Goal: Obtain resource: Download file/media

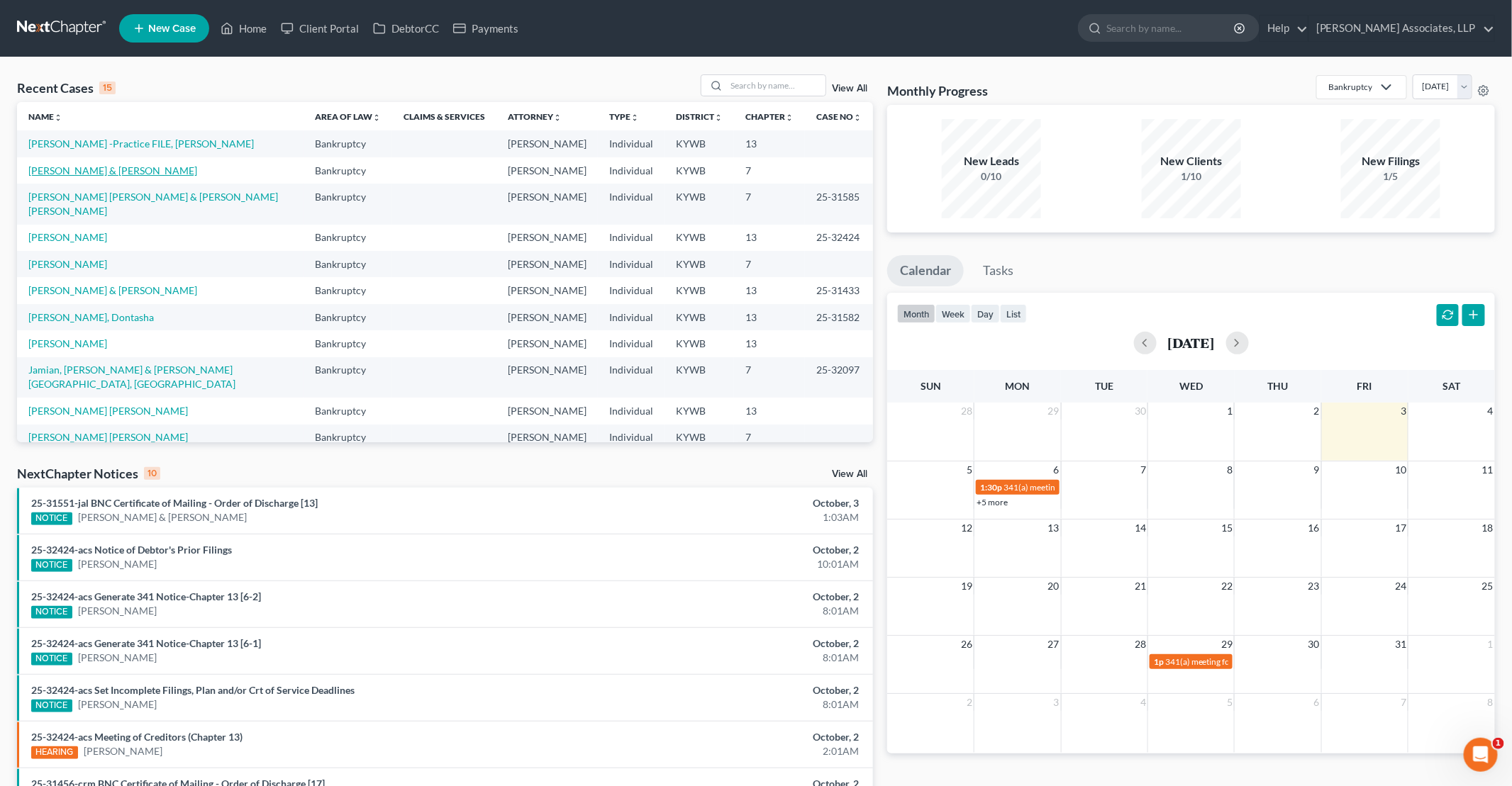
click at [30, 170] on link "[PERSON_NAME] & [PERSON_NAME]" at bounding box center [112, 170] width 169 height 12
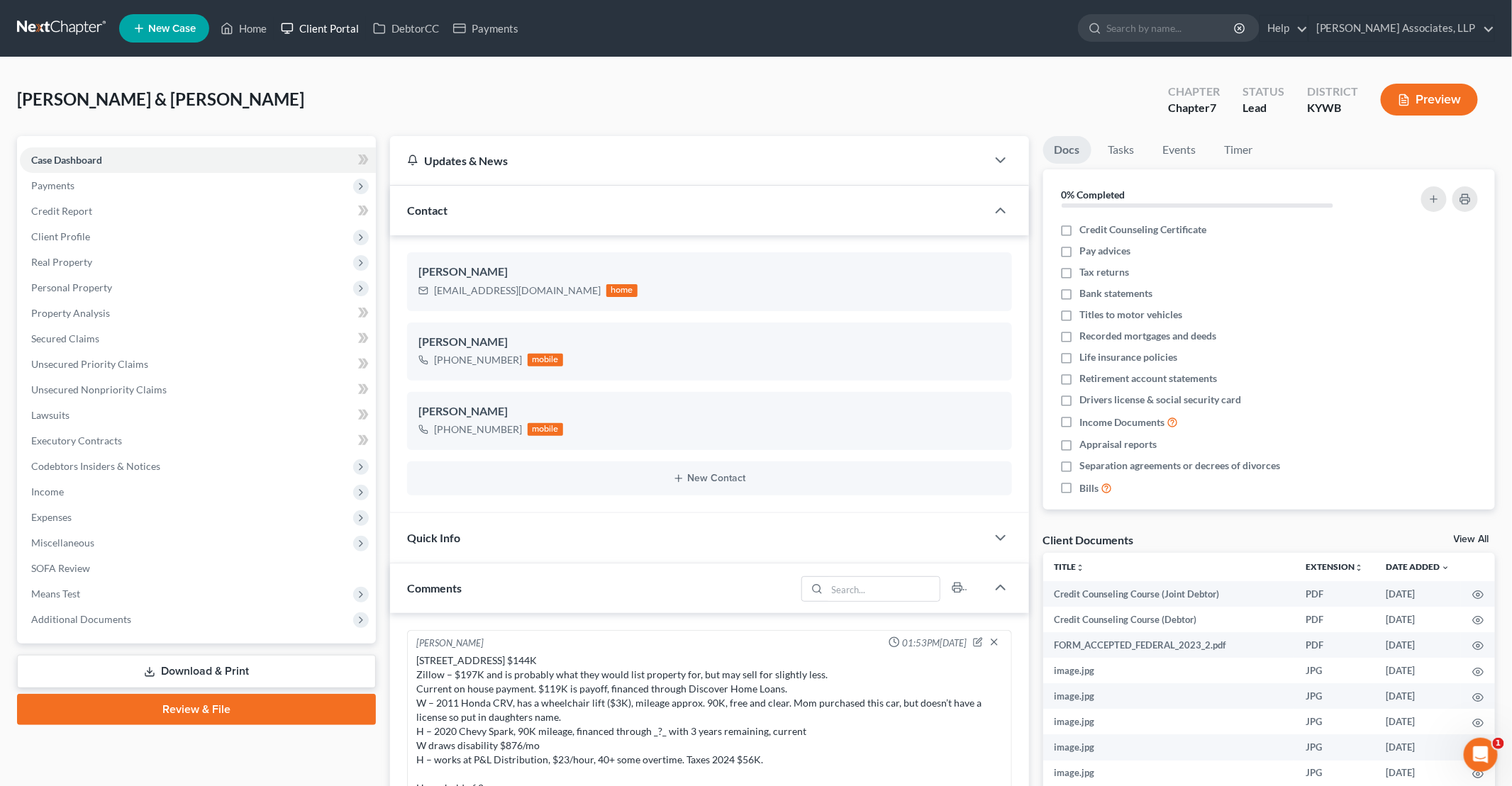
scroll to position [3, 0]
click at [251, 31] on link "Home" at bounding box center [244, 28] width 61 height 26
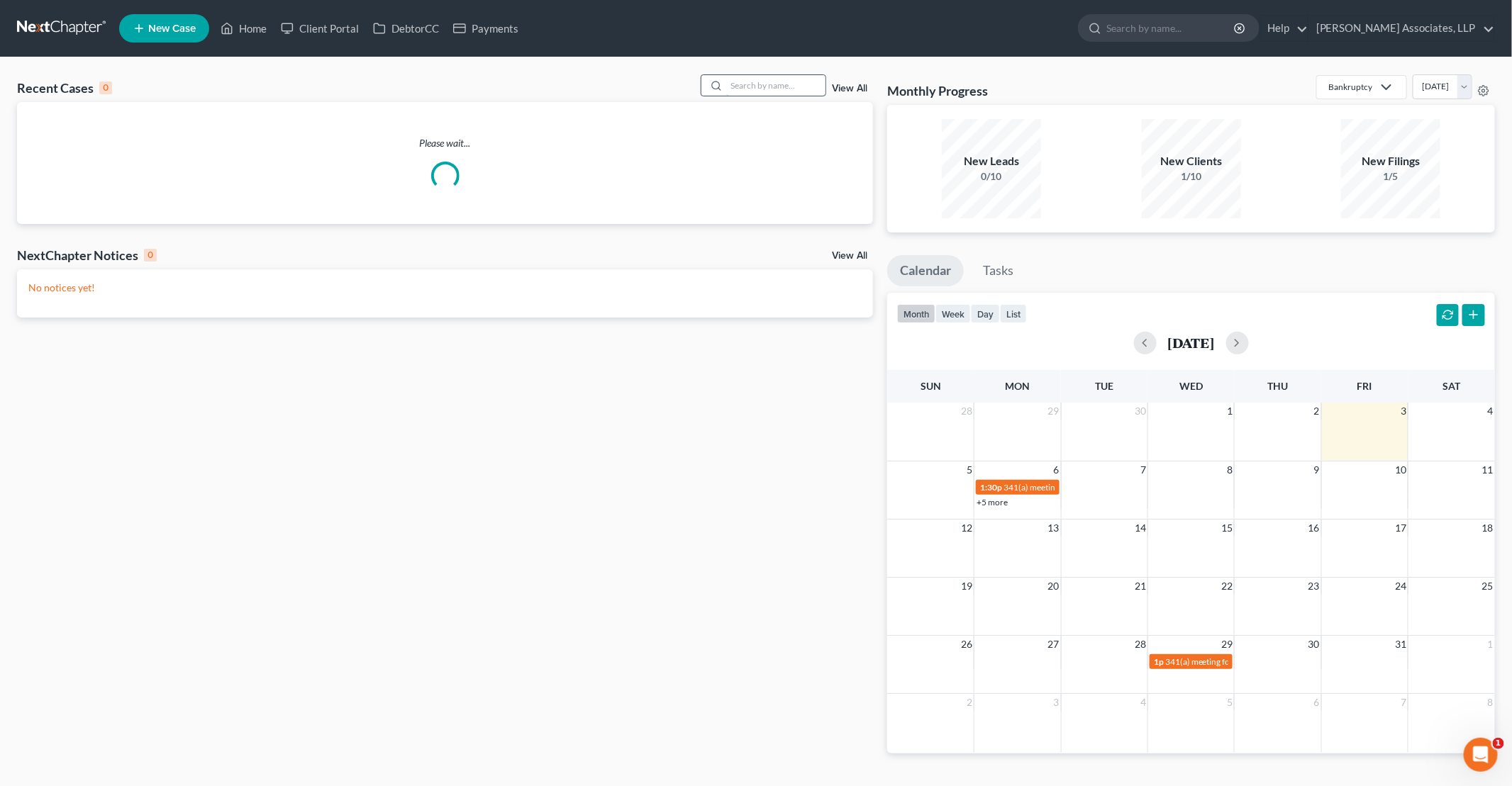
click at [761, 84] on input "search" at bounding box center [776, 85] width 100 height 20
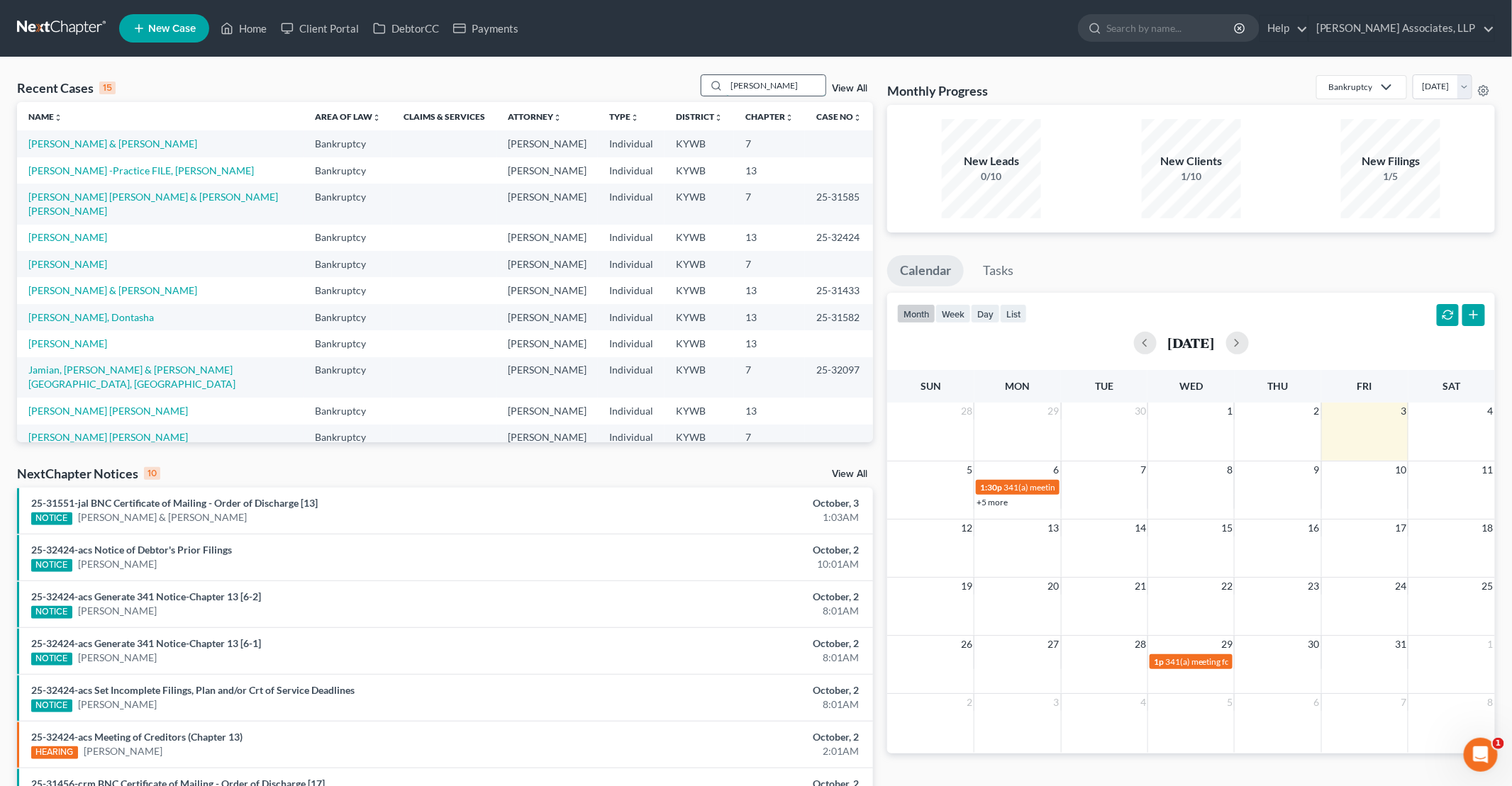
type input "[PERSON_NAME]"
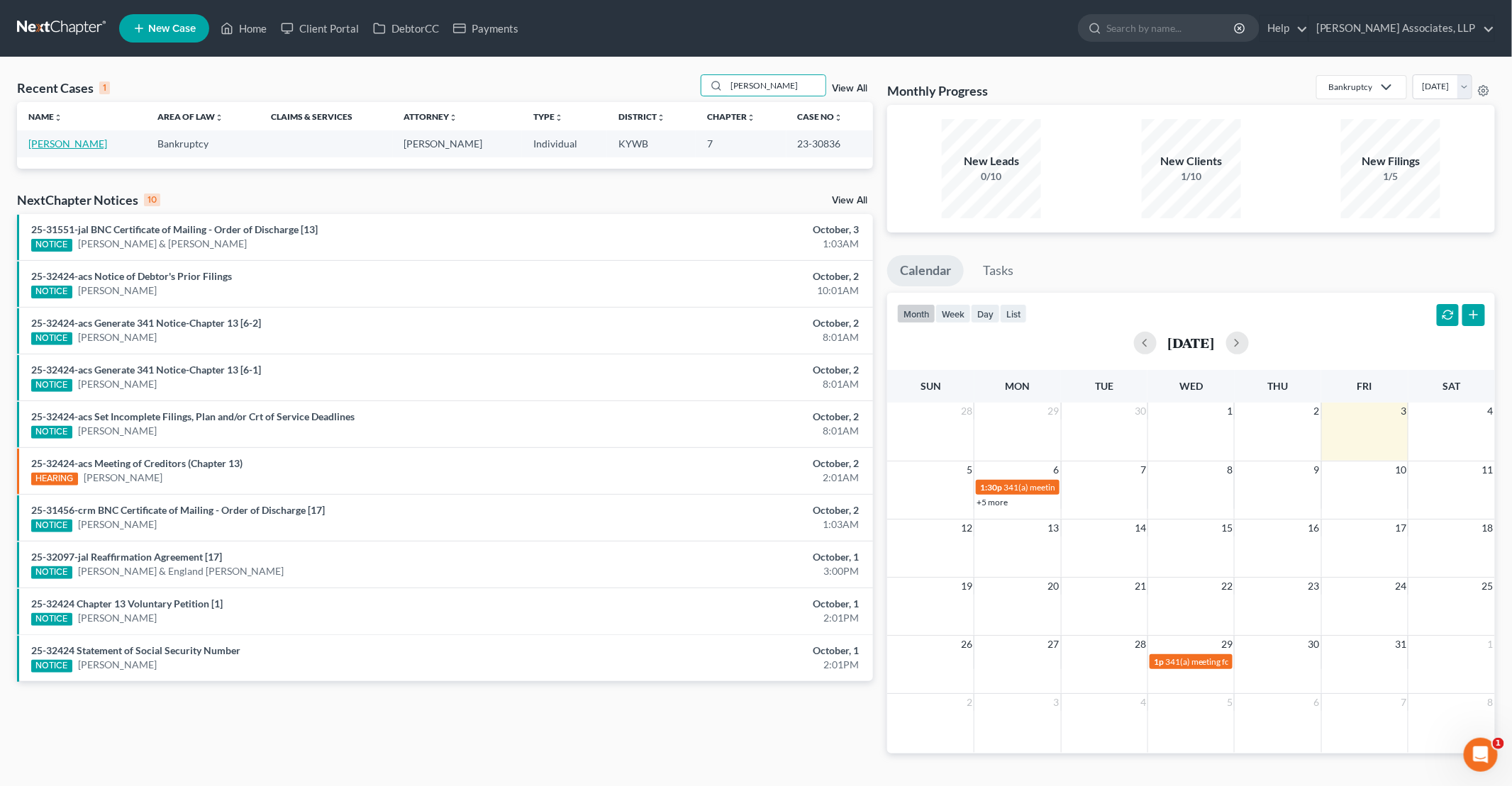
click at [63, 145] on link "[PERSON_NAME]" at bounding box center [67, 143] width 78 height 12
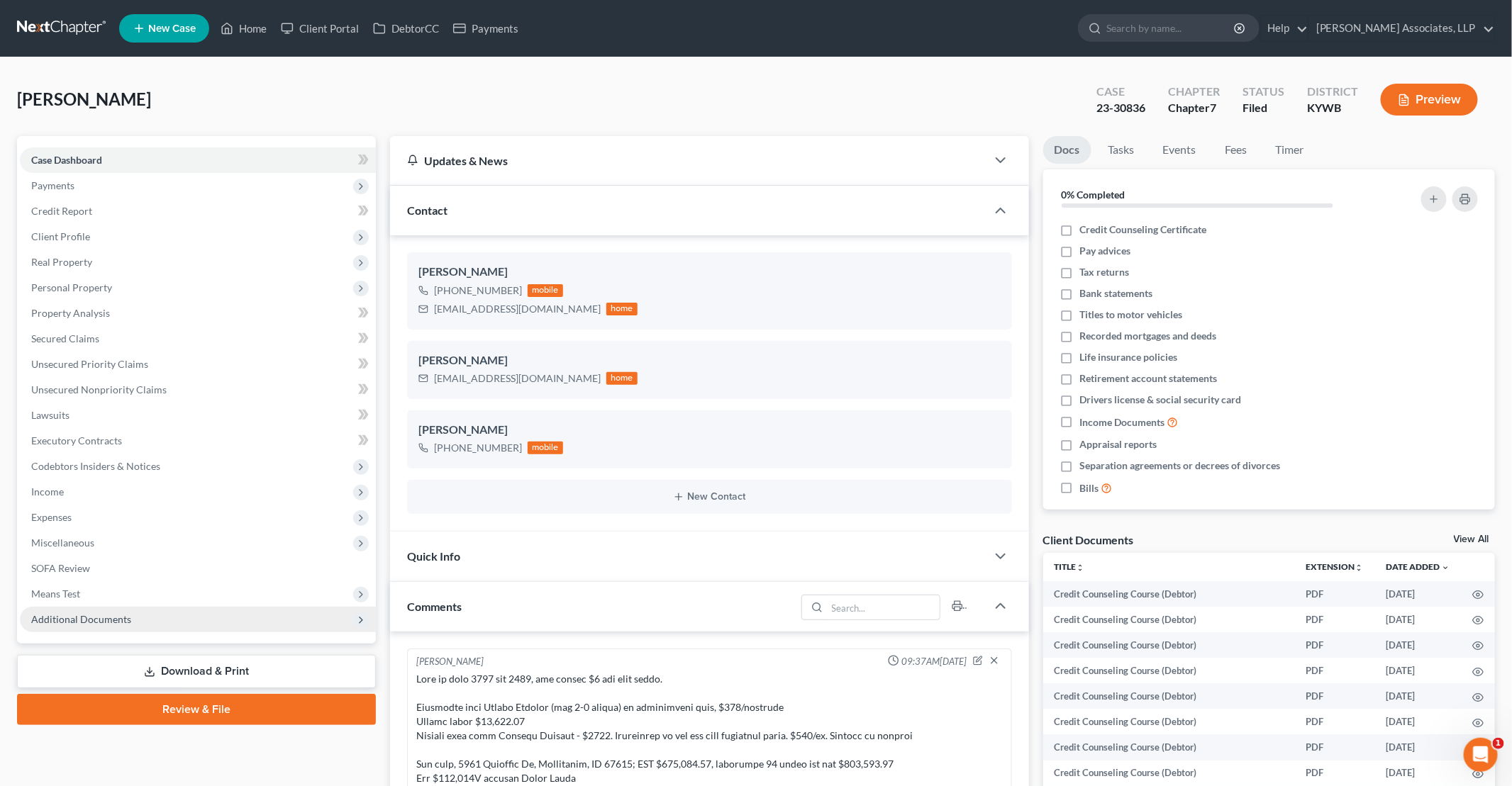
scroll to position [146, 0]
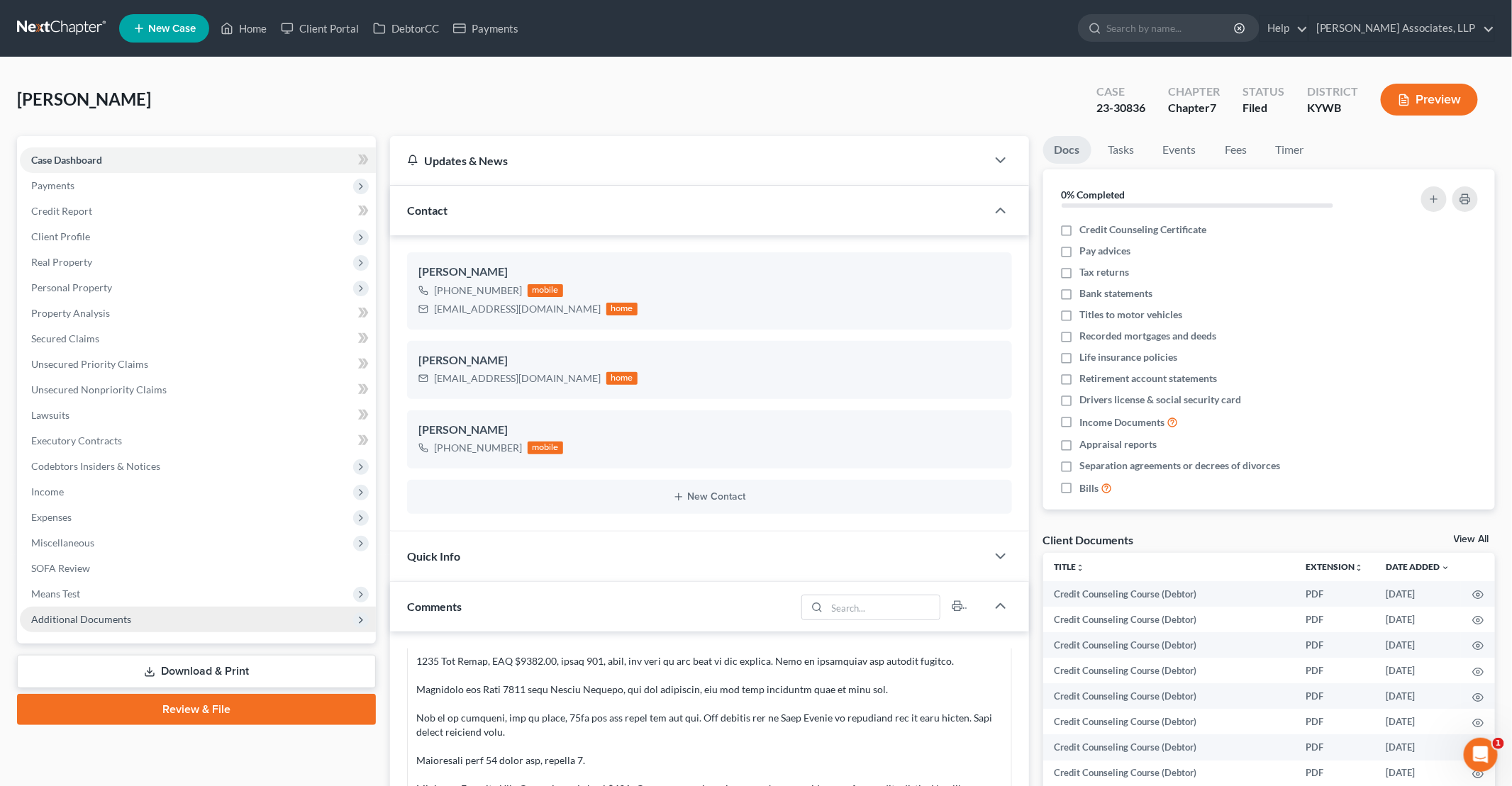
click at [81, 620] on span "Additional Documents" at bounding box center [82, 619] width 100 height 12
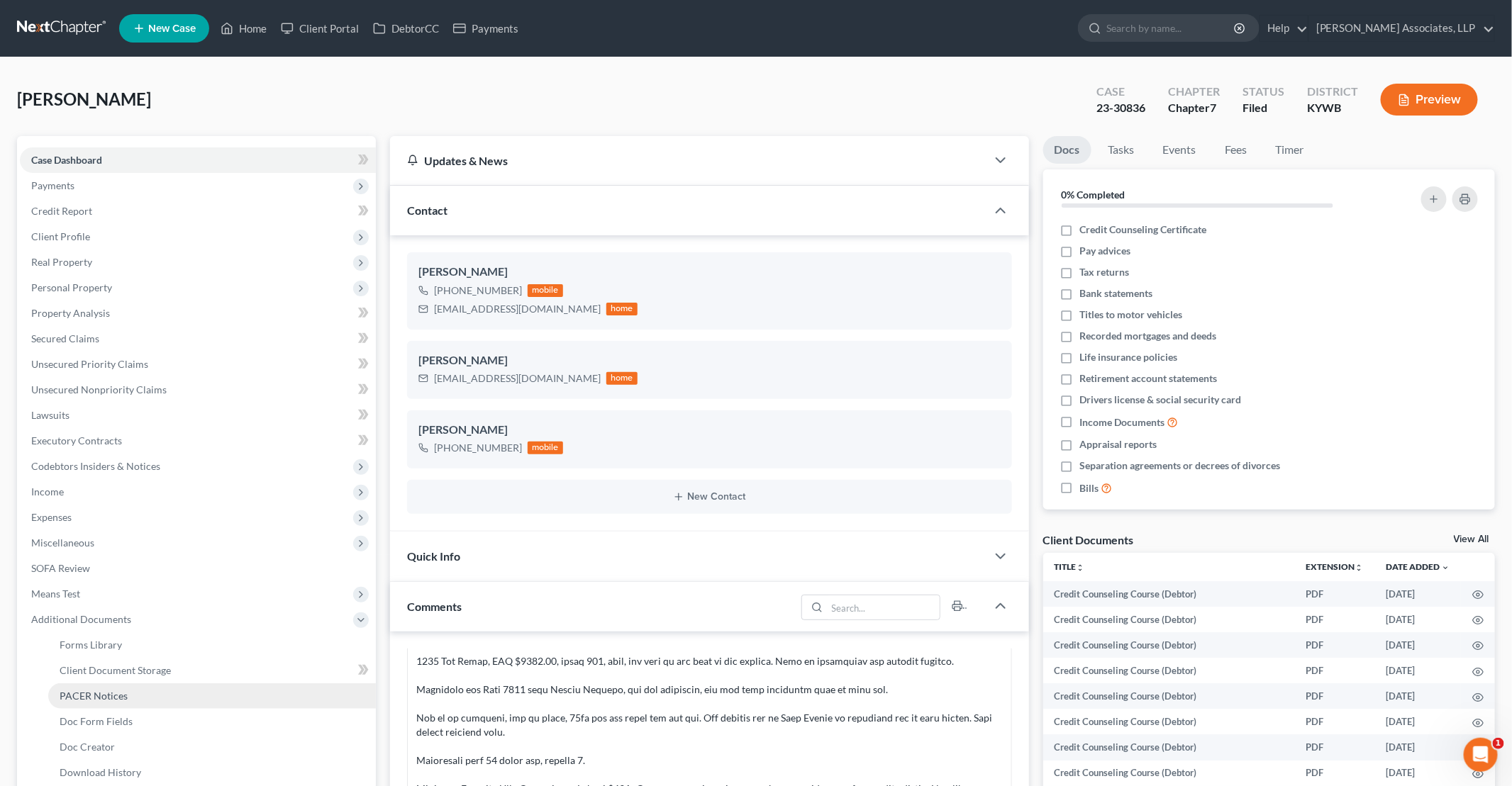
click at [128, 694] on link "PACER Notices" at bounding box center [212, 696] width 328 height 26
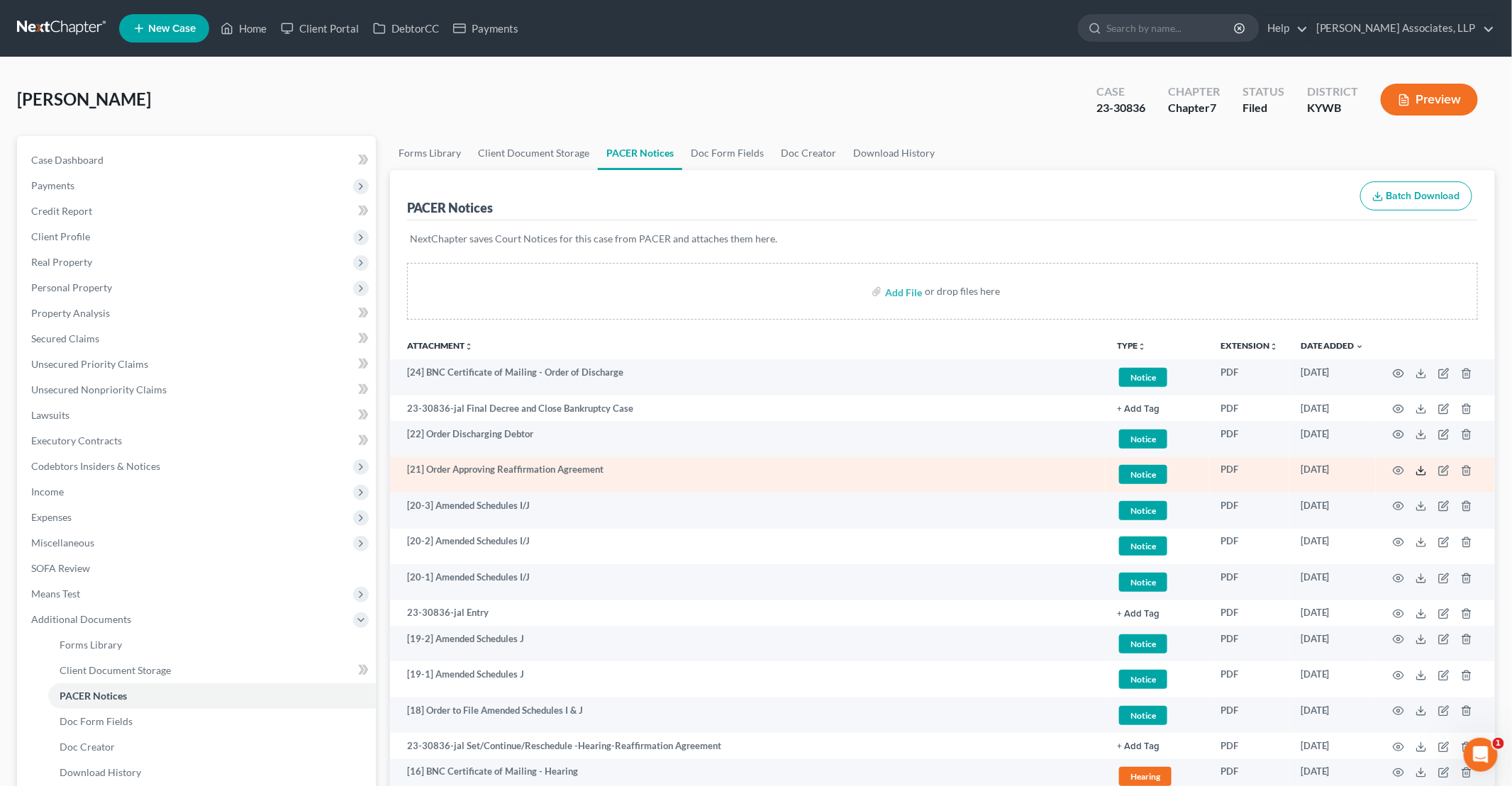
click at [1421, 470] on line at bounding box center [1421, 469] width 0 height 6
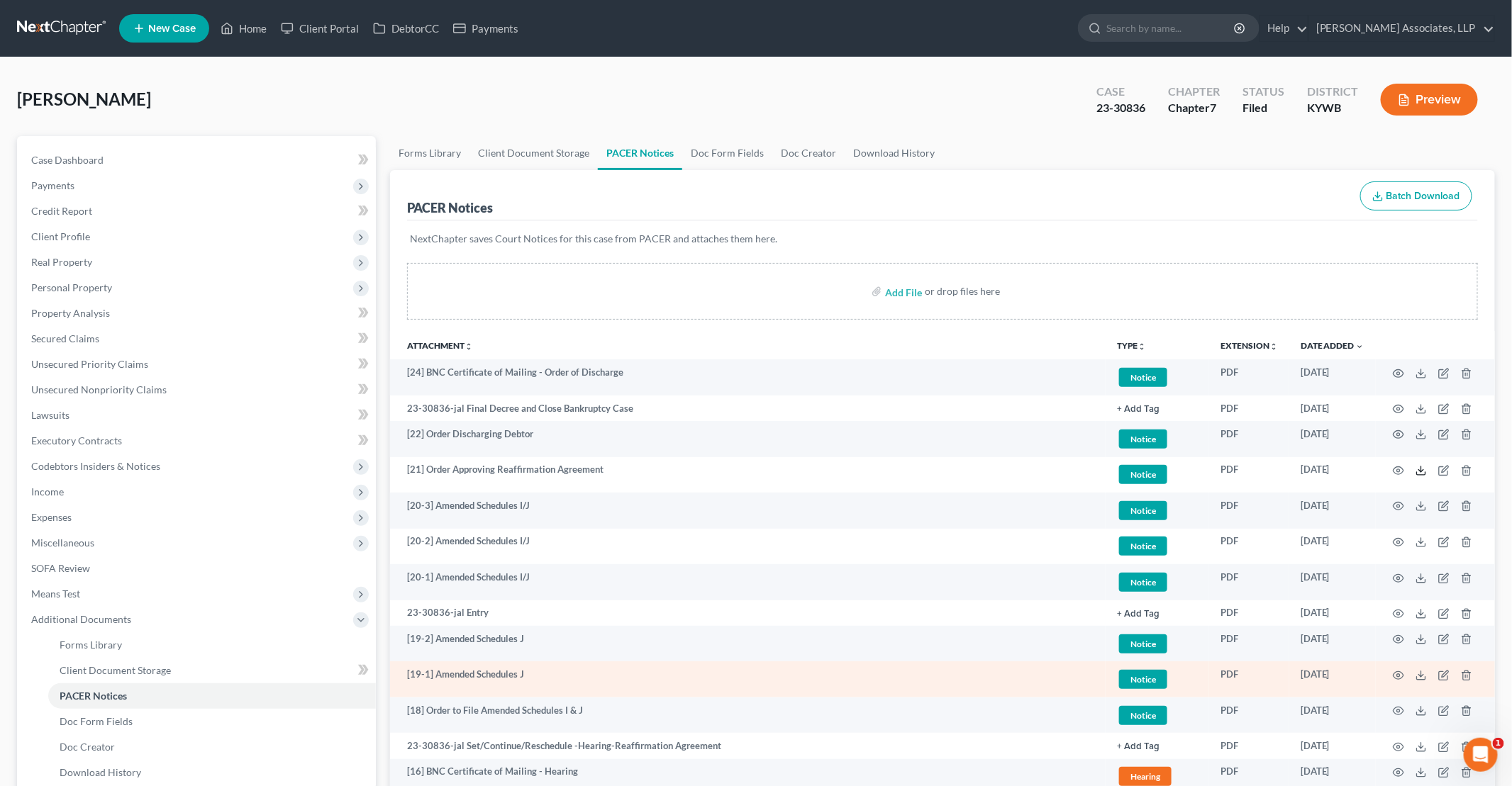
scroll to position [71, 0]
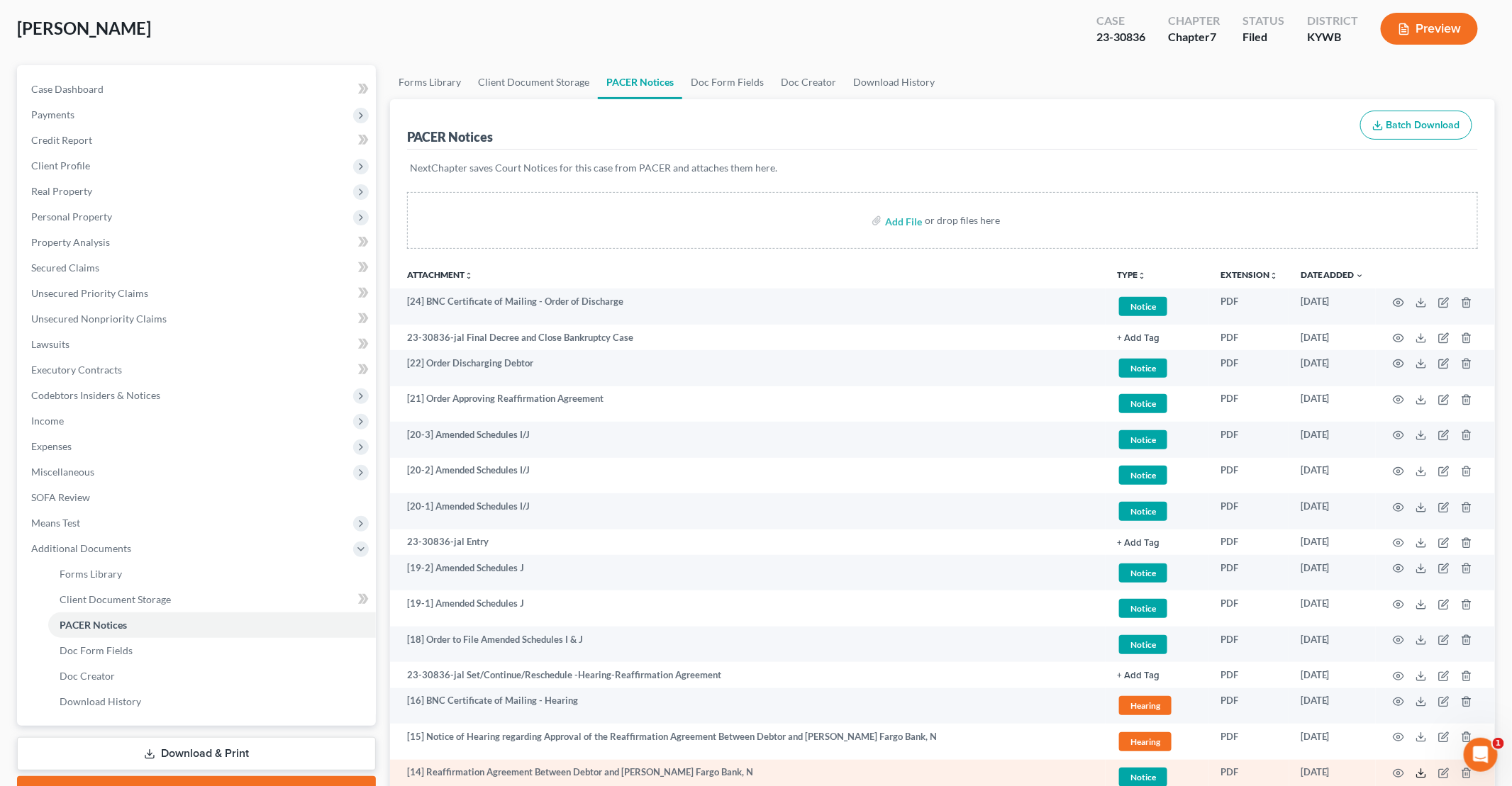
click at [1420, 773] on polyline at bounding box center [1421, 774] width 5 height 2
